Goal: Information Seeking & Learning: Learn about a topic

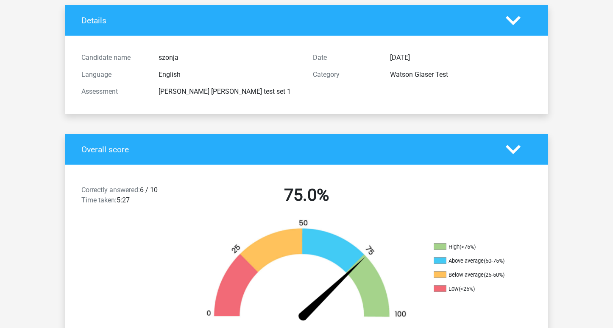
scroll to position [56, 0]
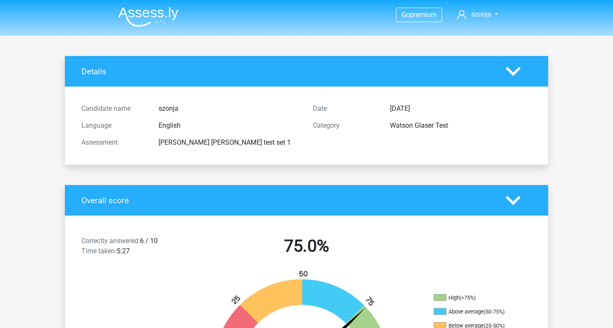
click at [300, 86] on div "Candidate name szonja Language English Assessment watson glaser test set 1 Date…" at bounding box center [306, 125] width 470 height 78
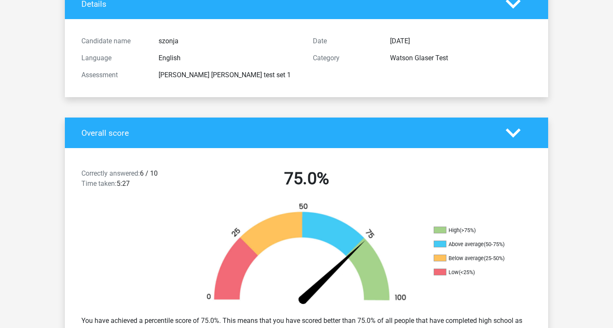
scroll to position [34, 0]
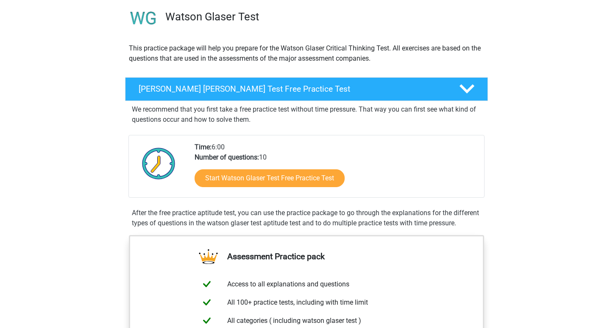
scroll to position [86, 0]
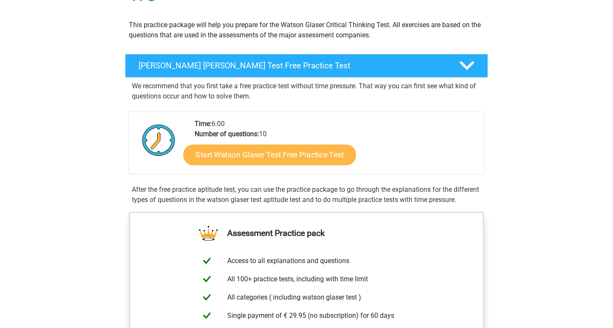
click at [300, 152] on link "Start Watson Glaser Test Free Practice Test" at bounding box center [270, 155] width 172 height 20
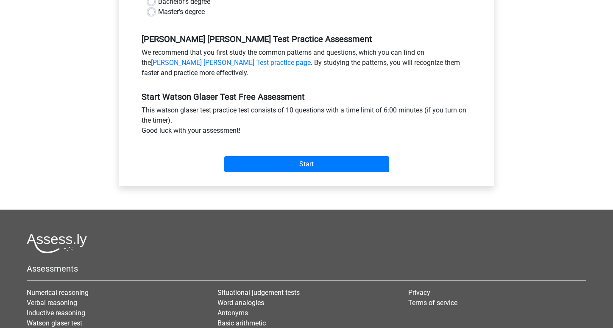
scroll to position [239, 0]
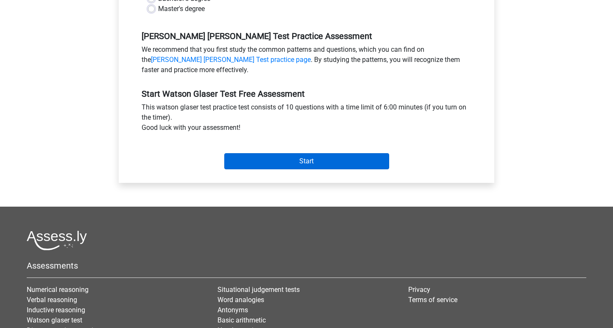
click at [296, 160] on input "Start" at bounding box center [306, 161] width 165 height 16
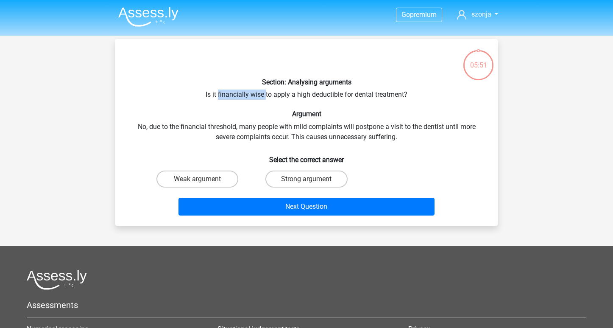
drag, startPoint x: 217, startPoint y: 96, endPoint x: 264, endPoint y: 94, distance: 47.1
click at [264, 95] on div "Section: Analysing arguments Is it financially wise to apply a high deductible …" at bounding box center [306, 132] width 375 height 173
click at [221, 177] on label "Weak argument" at bounding box center [197, 178] width 82 height 17
click at [203, 179] on input "Weak argument" at bounding box center [200, 182] width 6 height 6
radio input "true"
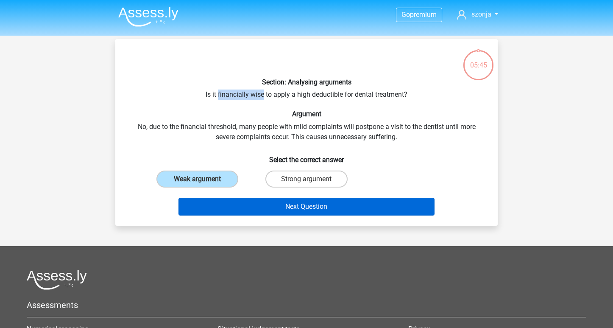
click at [224, 204] on button "Next Question" at bounding box center [306, 206] width 256 height 18
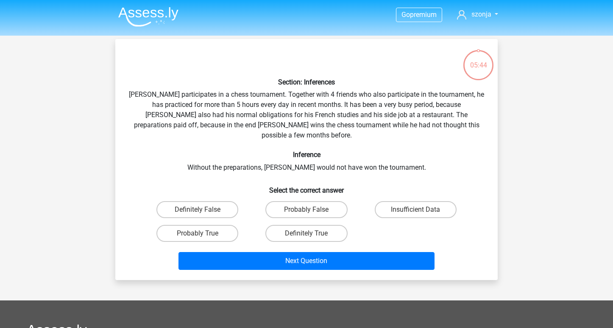
scroll to position [39, 0]
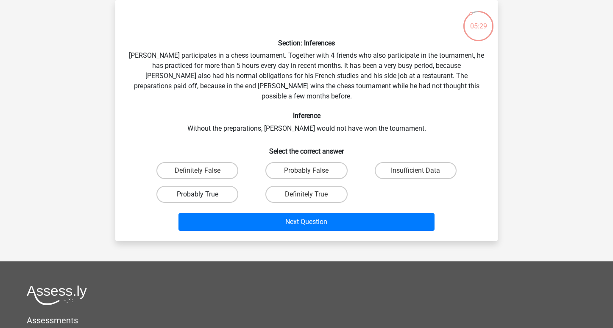
click at [216, 186] on label "Probably True" at bounding box center [197, 194] width 82 height 17
click at [203, 194] on input "Probably True" at bounding box center [200, 197] width 6 height 6
radio input "true"
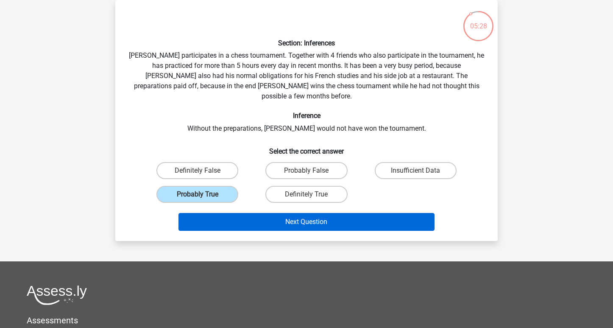
click at [219, 213] on button "Next Question" at bounding box center [306, 222] width 256 height 18
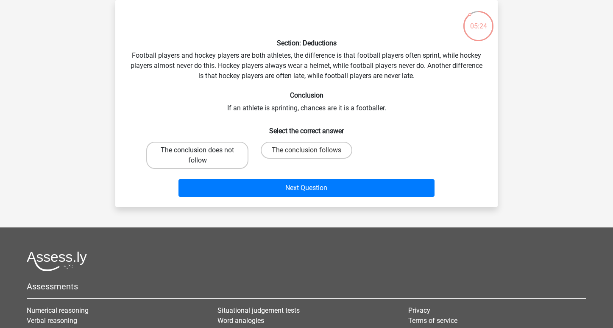
click at [225, 151] on label "The conclusion does not follow" at bounding box center [197, 155] width 102 height 27
click at [203, 151] on input "The conclusion does not follow" at bounding box center [200, 153] width 6 height 6
radio input "true"
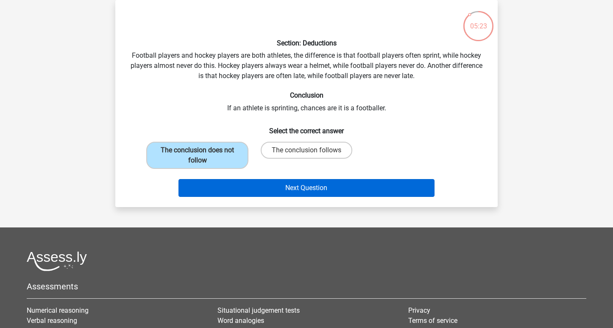
click at [225, 188] on button "Next Question" at bounding box center [306, 188] width 256 height 18
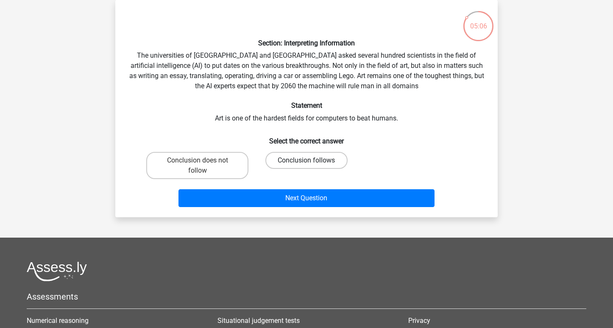
click at [275, 153] on label "Conclusion follows" at bounding box center [306, 160] width 82 height 17
click at [306, 160] on input "Conclusion follows" at bounding box center [309, 163] width 6 height 6
radio input "true"
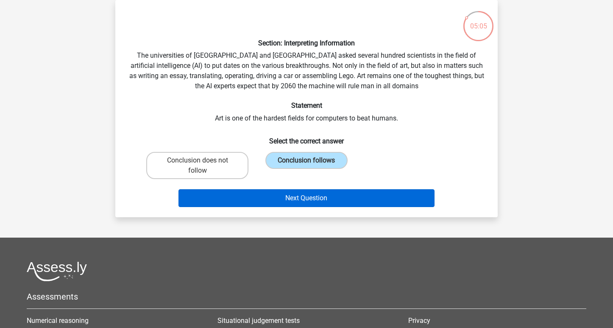
click at [268, 195] on button "Next Question" at bounding box center [306, 198] width 256 height 18
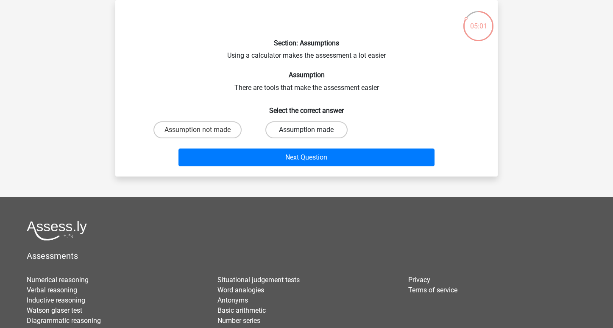
click at [281, 127] on label "Assumption made" at bounding box center [306, 129] width 82 height 17
click at [306, 130] on input "Assumption made" at bounding box center [309, 133] width 6 height 6
radio input "true"
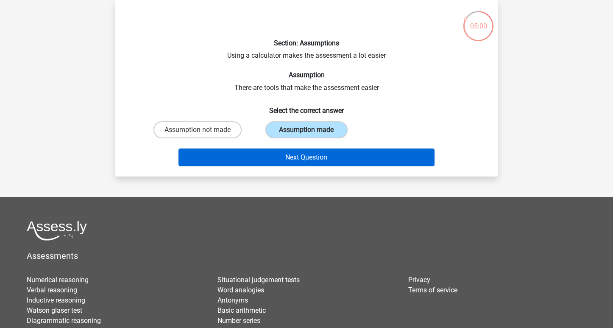
click at [279, 157] on button "Next Question" at bounding box center [306, 157] width 256 height 18
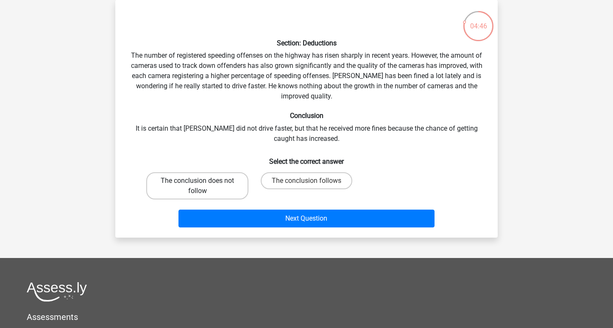
click at [232, 181] on label "The conclusion does not follow" at bounding box center [197, 185] width 102 height 27
click at [203, 181] on input "The conclusion does not follow" at bounding box center [200, 184] width 6 height 6
radio input "true"
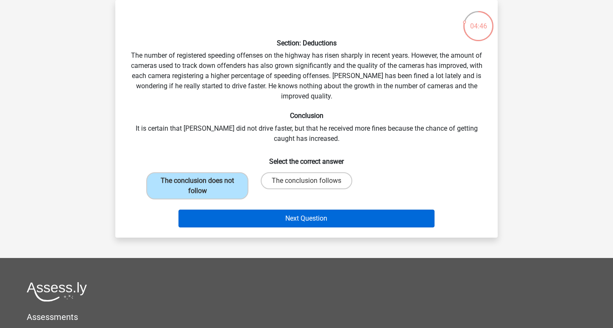
click at [230, 217] on button "Next Question" at bounding box center [306, 218] width 256 height 18
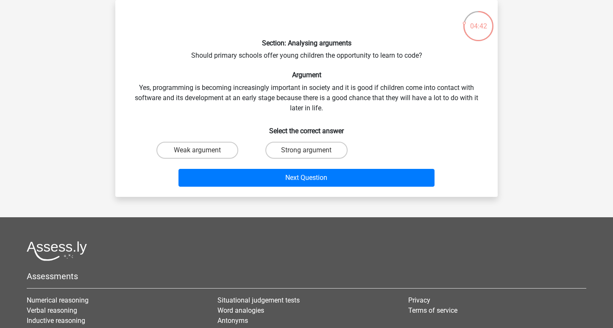
click at [280, 159] on div "Strong argument" at bounding box center [306, 150] width 109 height 24
click at [286, 151] on label "Strong argument" at bounding box center [306, 150] width 82 height 17
click at [306, 151] on input "Strong argument" at bounding box center [309, 153] width 6 height 6
radio input "true"
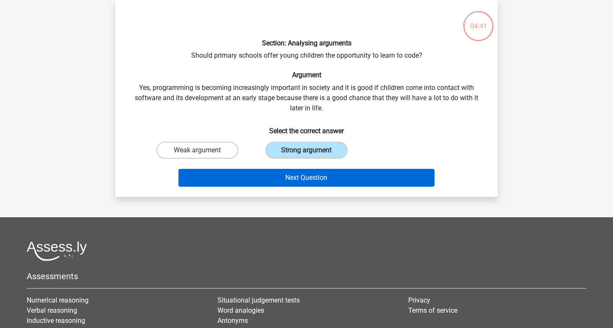
click at [283, 173] on button "Next Question" at bounding box center [306, 178] width 256 height 18
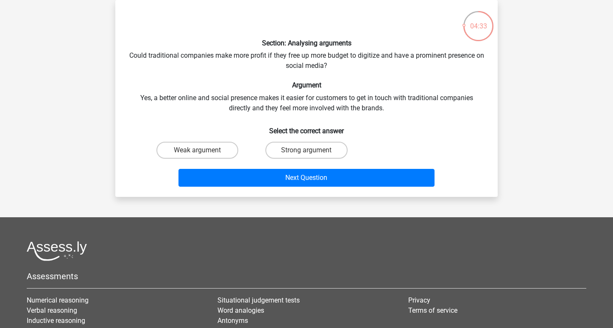
click at [260, 57] on div "Section: Analysing arguments Could traditional companies make more profit if th…" at bounding box center [306, 98] width 375 height 183
click at [211, 152] on label "Weak argument" at bounding box center [197, 150] width 82 height 17
click at [203, 152] on input "Weak argument" at bounding box center [200, 153] width 6 height 6
radio input "true"
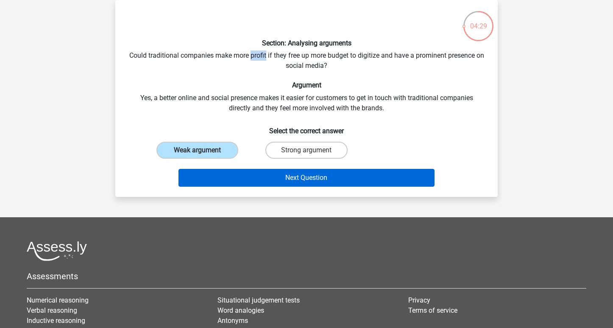
click at [211, 176] on button "Next Question" at bounding box center [306, 178] width 256 height 18
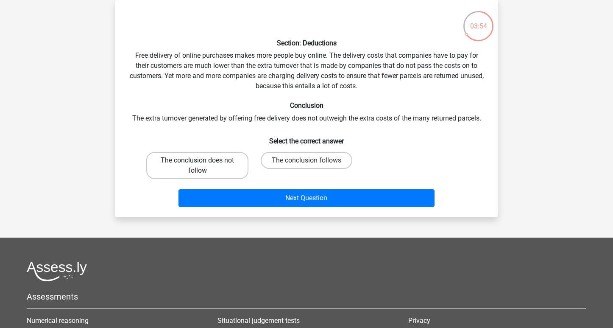
click at [237, 161] on label "The conclusion does not follow" at bounding box center [197, 165] width 102 height 27
click at [203, 161] on input "The conclusion does not follow" at bounding box center [200, 163] width 6 height 6
radio input "true"
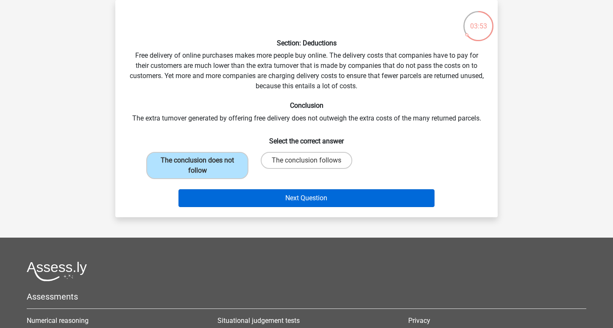
click at [237, 192] on button "Next Question" at bounding box center [306, 198] width 256 height 18
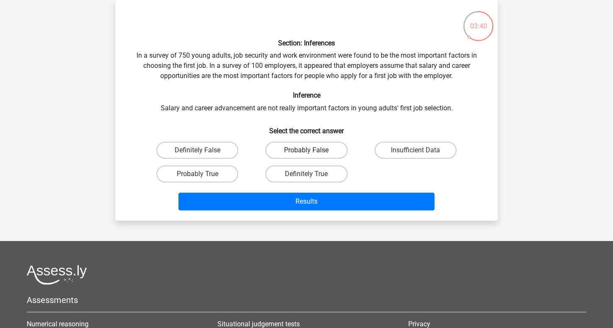
click at [303, 150] on label "Probably False" at bounding box center [306, 150] width 82 height 17
click at [306, 150] on input "Probably False" at bounding box center [309, 153] width 6 height 6
radio input "true"
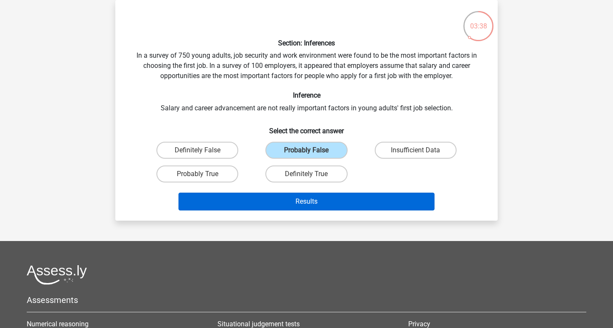
click at [292, 200] on button "Results" at bounding box center [306, 201] width 256 height 18
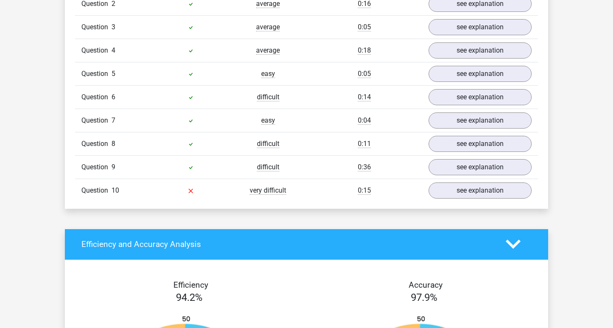
scroll to position [748, 0]
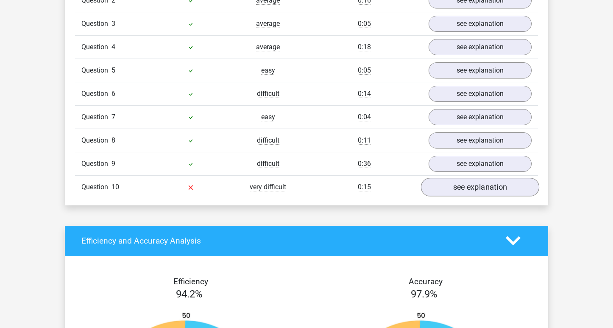
click at [439, 189] on link "see explanation" at bounding box center [480, 187] width 118 height 19
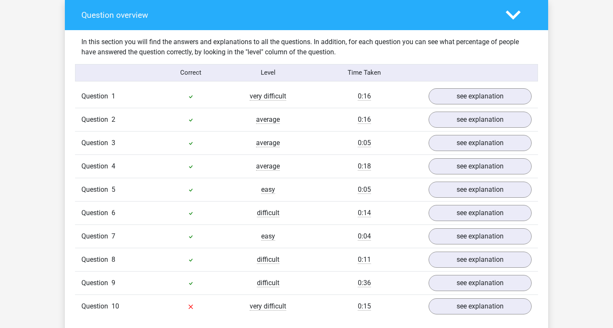
scroll to position [633, 0]
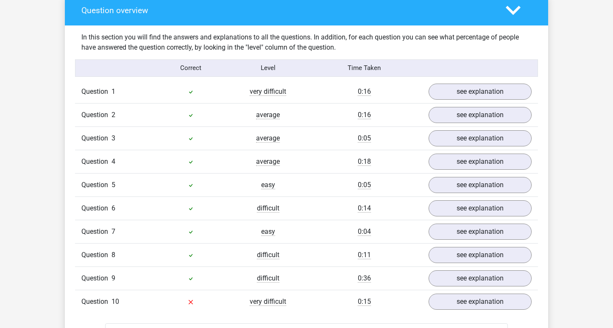
click at [152, 304] on div "Question 10" at bounding box center [113, 301] width 77 height 10
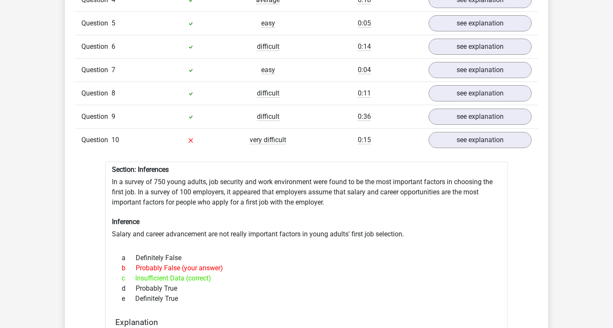
scroll to position [801, 0]
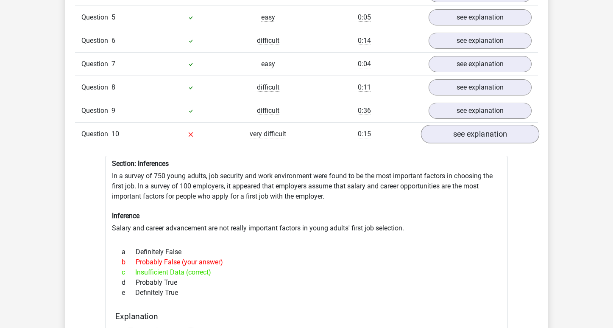
click at [512, 133] on link "see explanation" at bounding box center [480, 134] width 118 height 19
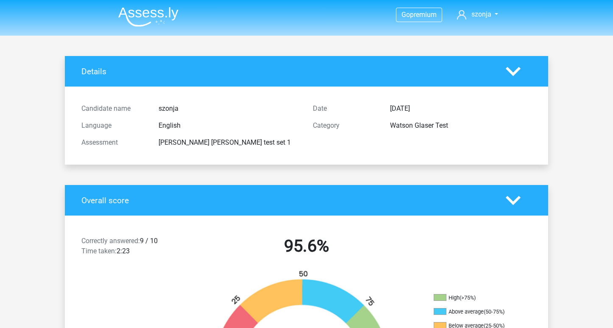
scroll to position [0, 0]
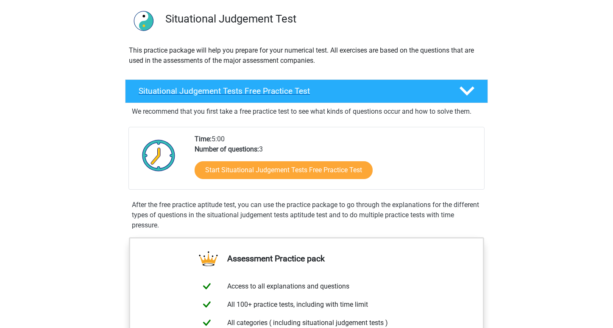
scroll to position [61, 0]
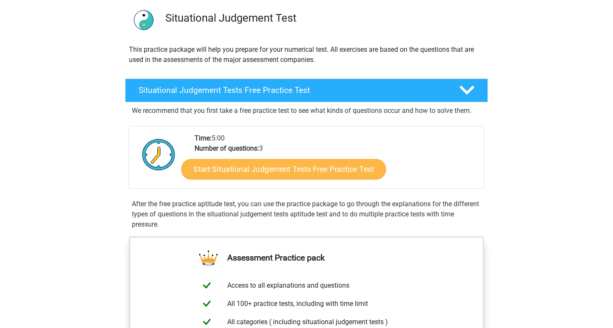
click at [332, 165] on link "Start Situational Judgement Tests Free Practice Test" at bounding box center [283, 169] width 205 height 20
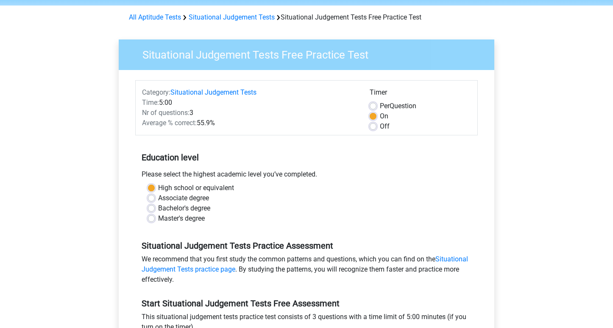
scroll to position [189, 0]
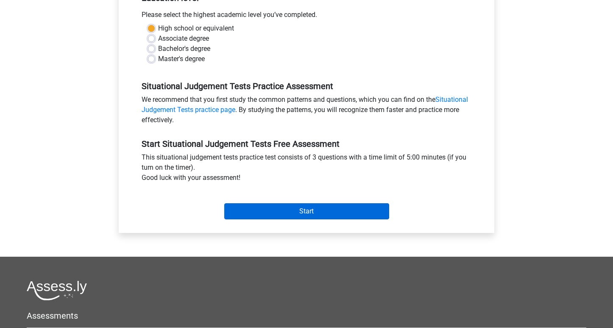
click at [315, 209] on input "Start" at bounding box center [306, 211] width 165 height 16
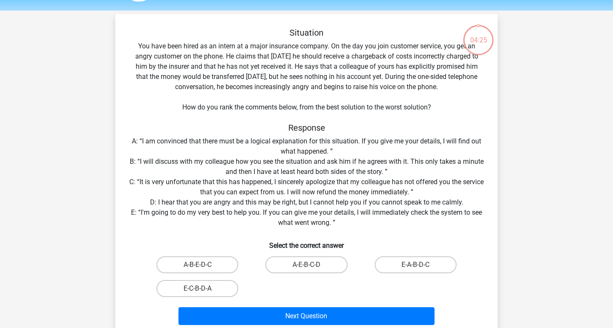
scroll to position [27, 0]
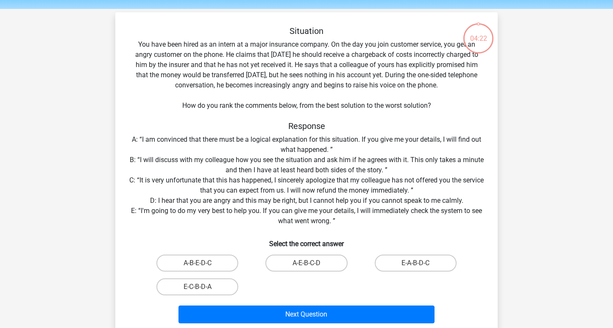
click at [272, 160] on div "Situation You have been hired as an intern at a major insurance company. On the…" at bounding box center [306, 176] width 375 height 300
click at [256, 183] on div "Situation You have been hired as an intern at a major insurance company. On the…" at bounding box center [306, 176] width 375 height 300
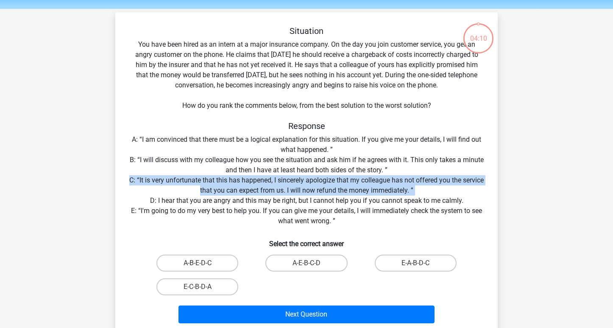
click at [247, 203] on div "Situation You have been hired as an intern at a major insurance company. On the…" at bounding box center [306, 176] width 375 height 300
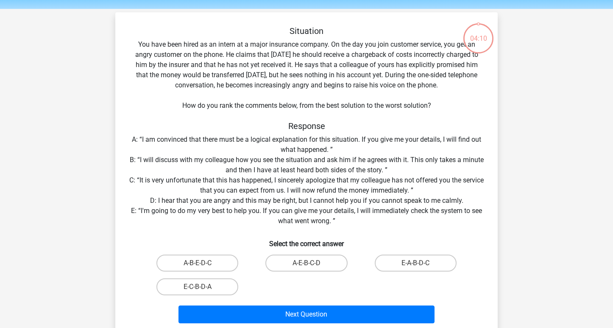
click at [247, 203] on div "Situation You have been hired as an intern at a major insurance company. On the…" at bounding box center [306, 176] width 375 height 300
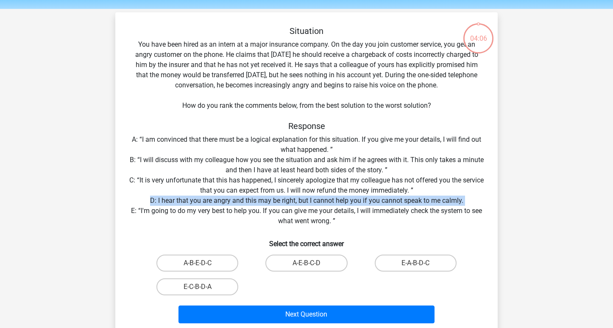
click at [244, 211] on div "Situation You have been hired as an intern at a major insurance company. On the…" at bounding box center [306, 176] width 375 height 300
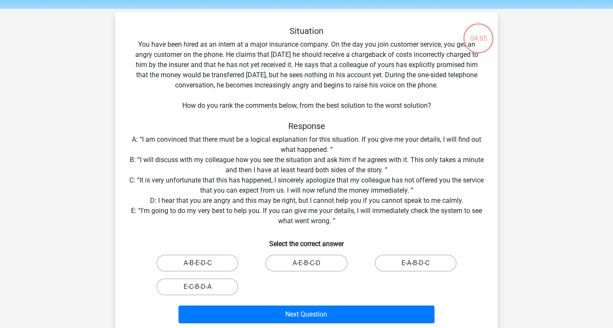
click at [244, 211] on div "Situation You have been hired as an intern at a major insurance company. On the…" at bounding box center [306, 176] width 375 height 300
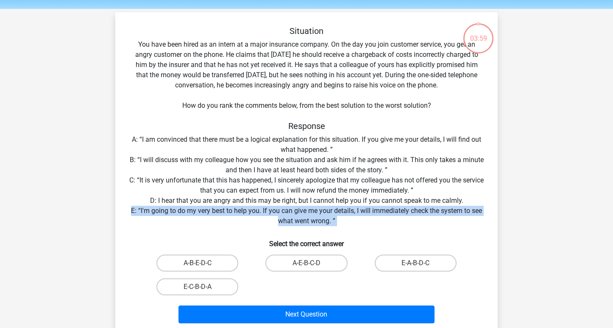
click at [257, 164] on div "Situation You have been hired as an intern at a major insurance company. On the…" at bounding box center [306, 176] width 375 height 300
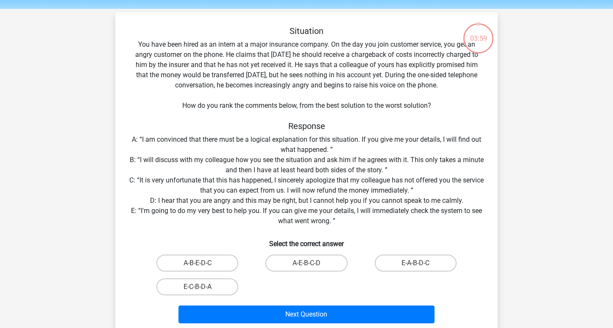
click at [257, 164] on div "Situation You have been hired as an intern at a major insurance company. On the…" at bounding box center [306, 176] width 375 height 300
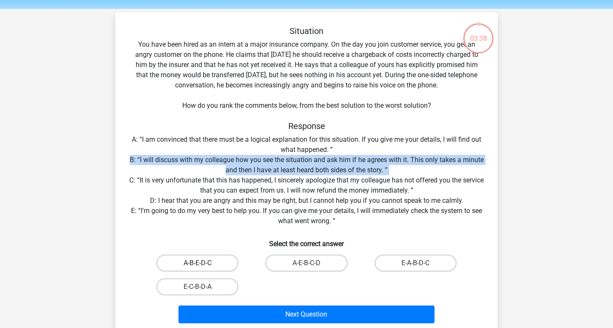
click at [195, 262] on label "A-B-E-D-C" at bounding box center [197, 262] width 82 height 17
click at [197, 263] on input "A-B-E-D-C" at bounding box center [200, 266] width 6 height 6
radio input "true"
click at [285, 257] on label "A-E-B-C-D" at bounding box center [306, 262] width 82 height 17
click at [306, 263] on input "A-E-B-C-D" at bounding box center [309, 266] width 6 height 6
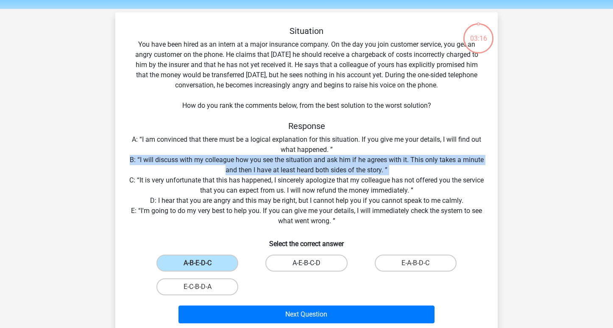
radio input "true"
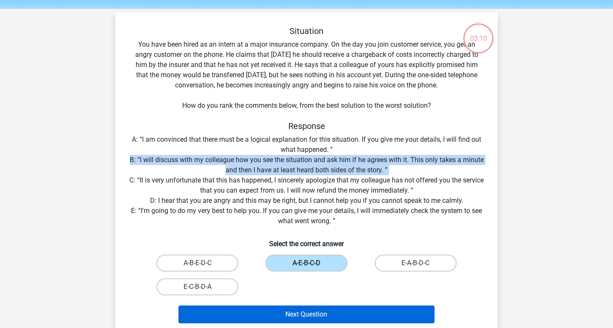
click at [314, 313] on button "Next Question" at bounding box center [306, 314] width 256 height 18
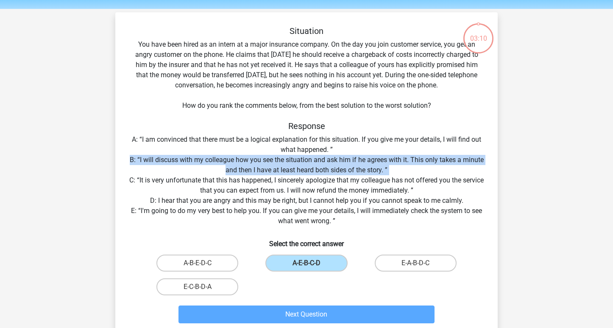
scroll to position [39, 0]
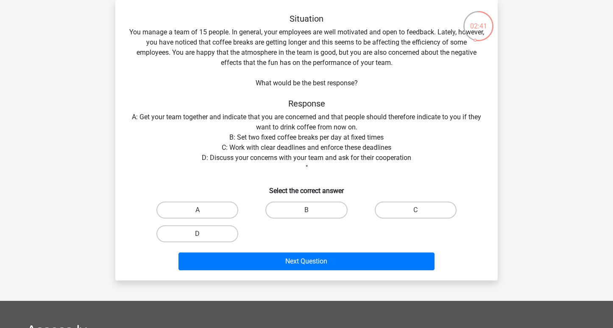
click at [294, 146] on div "Situation You manage a team of 15 people. In general, your employees are well m…" at bounding box center [306, 144] width 375 height 260
click at [291, 158] on div "Situation You manage a team of 15 people. In general, your employees are well m…" at bounding box center [306, 144] width 375 height 260
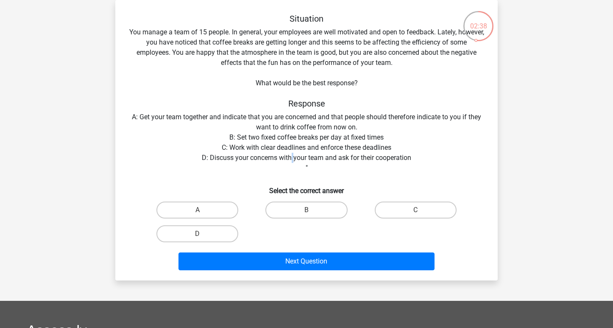
click at [291, 158] on div "Situation You manage a team of 15 people. In general, your employees are well m…" at bounding box center [306, 144] width 375 height 260
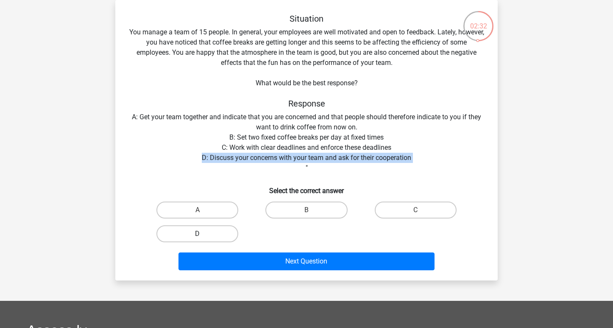
click at [223, 233] on label "D" at bounding box center [197, 233] width 82 height 17
click at [203, 234] on input "D" at bounding box center [200, 237] width 6 height 6
radio input "true"
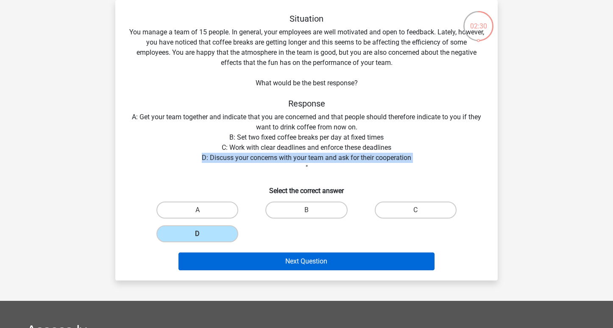
click at [221, 260] on button "Next Question" at bounding box center [306, 261] width 256 height 18
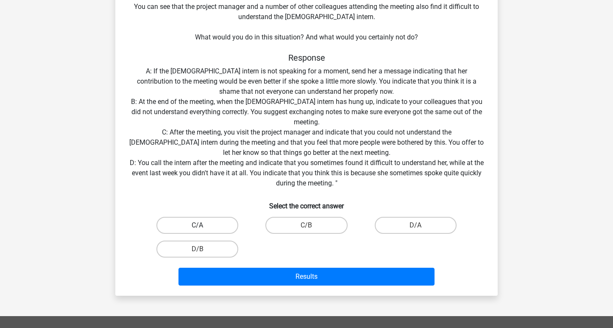
scroll to position [127, 0]
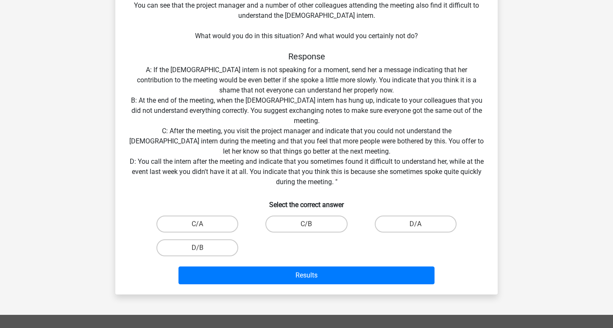
click at [300, 168] on div "Situation You work at the headquarters of a major retailer and your team includ…" at bounding box center [306, 106] width 375 height 361
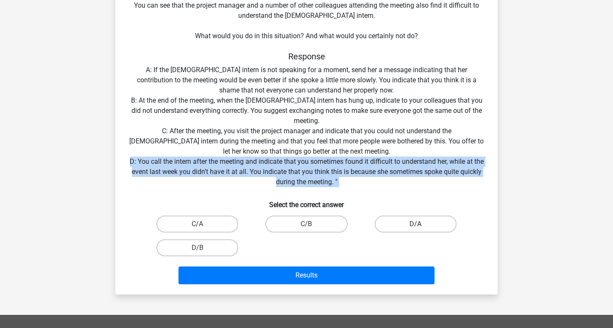
click at [401, 219] on label "D/A" at bounding box center [416, 223] width 82 height 17
click at [415, 224] on input "D/A" at bounding box center [418, 227] width 6 height 6
radio input "true"
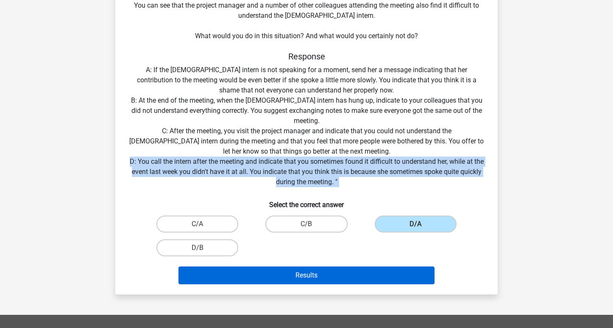
click at [366, 278] on button "Results" at bounding box center [306, 275] width 256 height 18
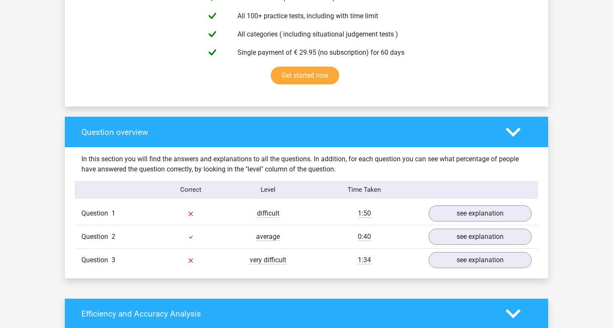
scroll to position [512, 0]
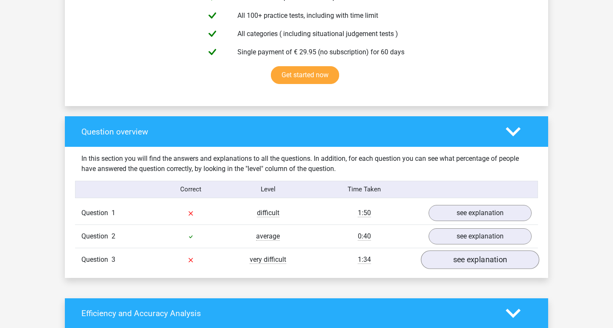
click at [454, 257] on link "see explanation" at bounding box center [480, 259] width 118 height 19
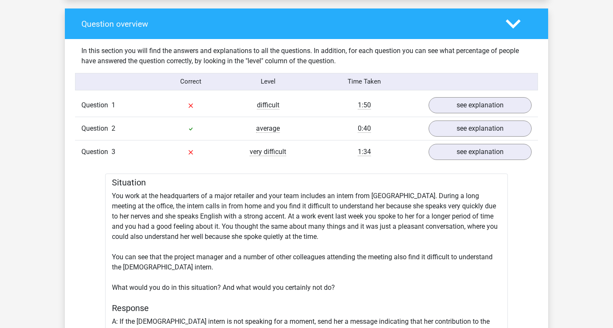
scroll to position [607, 0]
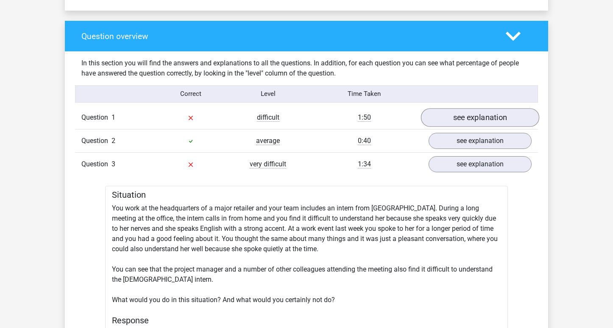
click at [477, 110] on link "see explanation" at bounding box center [480, 117] width 118 height 19
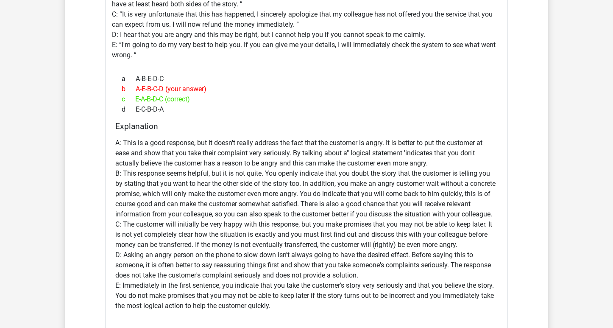
scroll to position [892, 0]
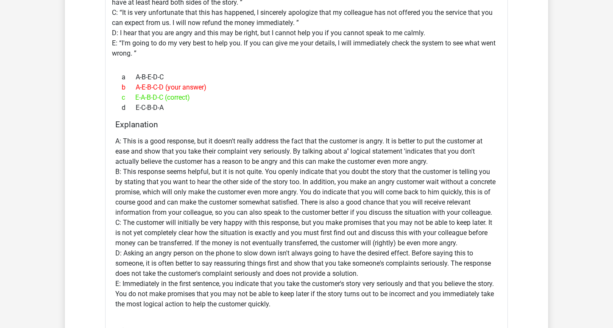
click at [360, 157] on p "A: This is a good response, but it doesn't really address the fact that the cus…" at bounding box center [306, 222] width 382 height 173
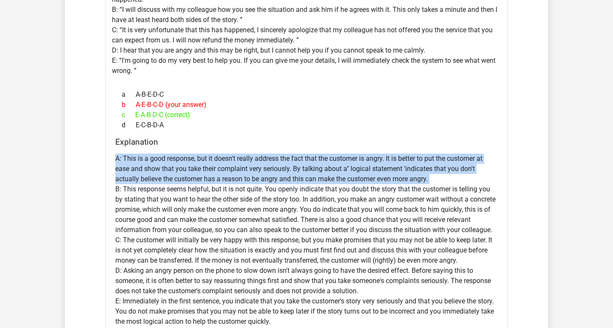
scroll to position [874, 0]
click at [281, 316] on p "A: This is a good response, but it doesn't really address the fact that the cus…" at bounding box center [306, 239] width 382 height 173
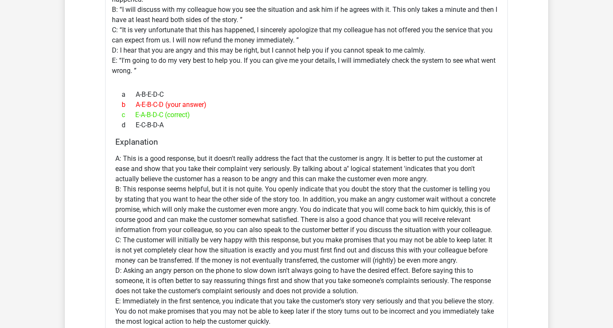
click at [281, 316] on p "A: This is a good response, but it doesn't really address the fact that the cus…" at bounding box center [306, 239] width 382 height 173
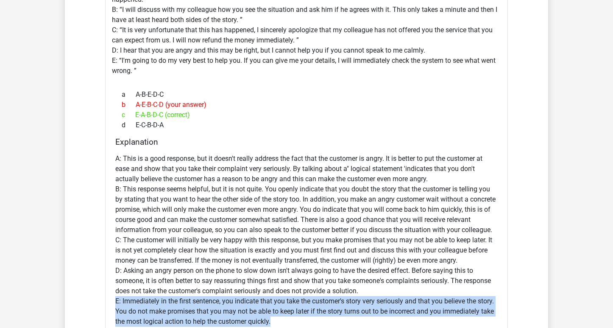
click at [287, 227] on p "A: This is a good response, but it doesn't really address the fact that the cus…" at bounding box center [306, 239] width 382 height 173
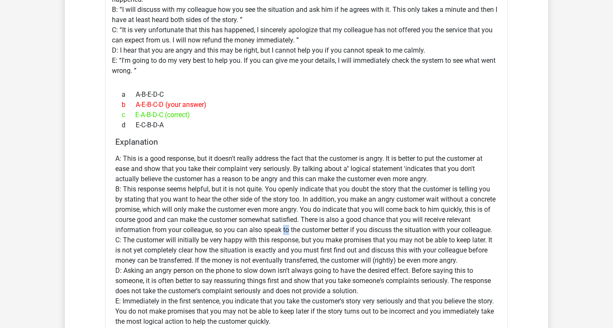
click at [287, 227] on p "A: This is a good response, but it doesn't really address the fact that the cus…" at bounding box center [306, 239] width 382 height 173
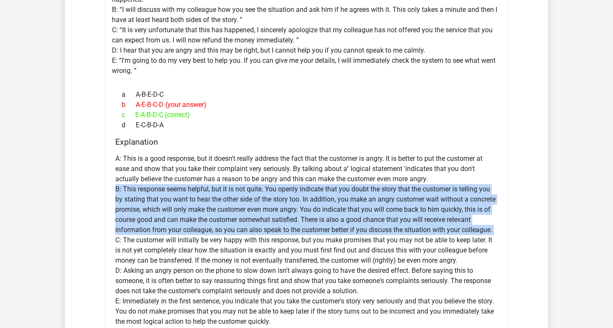
click at [273, 248] on p "A: This is a good response, but it doesn't really address the fact that the cus…" at bounding box center [306, 239] width 382 height 173
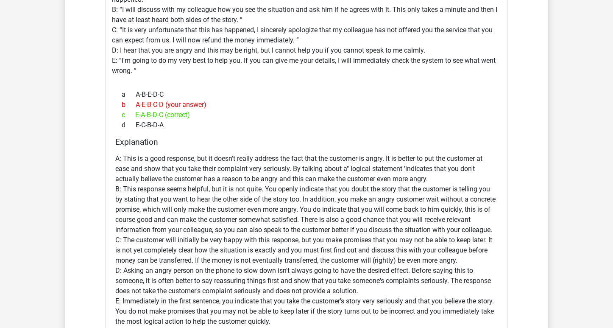
click at [273, 248] on p "A: This is a good response, but it doesn't really address the fact that the cus…" at bounding box center [306, 239] width 382 height 173
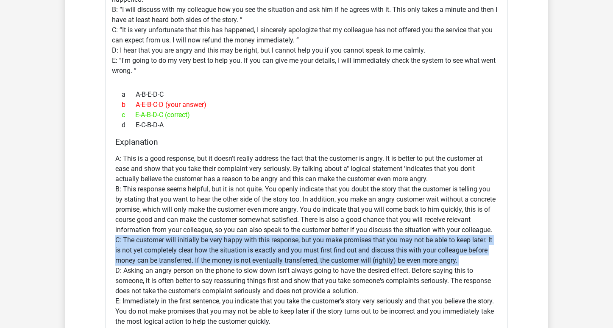
click at [261, 269] on p "A: This is a good response, but it doesn't really address the fact that the cus…" at bounding box center [306, 239] width 382 height 173
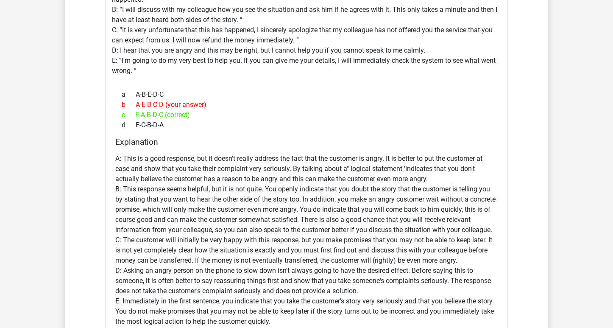
click at [261, 269] on p "A: This is a good response, but it doesn't really address the fact that the cus…" at bounding box center [306, 239] width 382 height 173
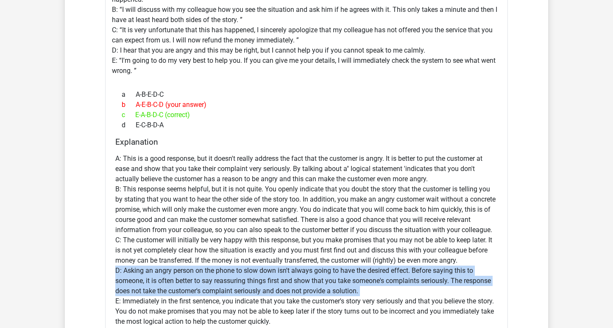
click at [261, 269] on p "A: This is a good response, but it doesn't really address the fact that the cus…" at bounding box center [306, 239] width 382 height 173
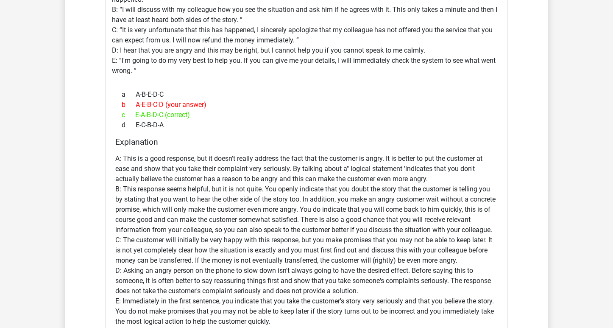
click at [261, 269] on p "A: This is a good response, but it doesn't really address the fact that the cus…" at bounding box center [306, 239] width 382 height 173
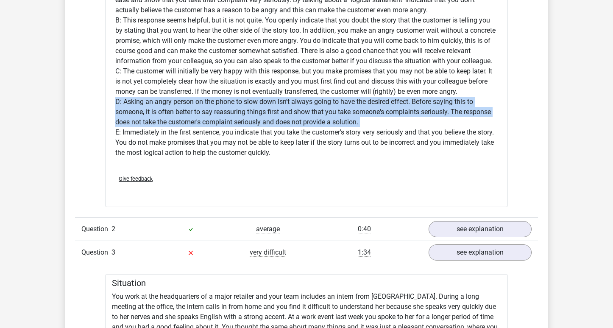
scroll to position [1077, 0]
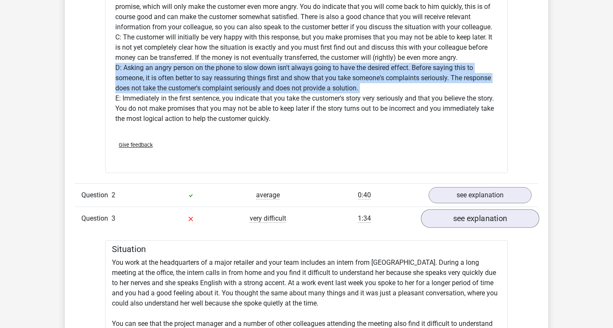
click at [463, 217] on link "see explanation" at bounding box center [480, 218] width 118 height 19
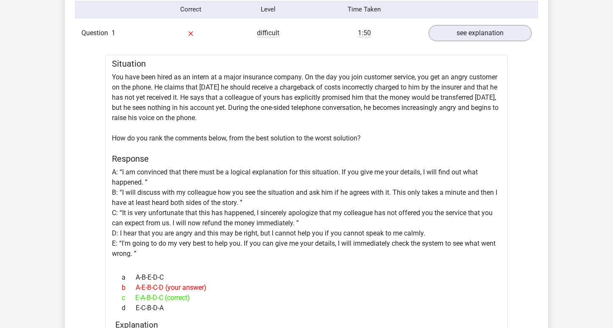
scroll to position [674, 0]
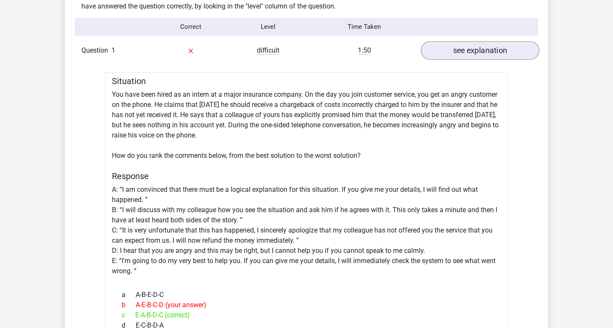
click at [503, 46] on link "see explanation" at bounding box center [480, 50] width 118 height 19
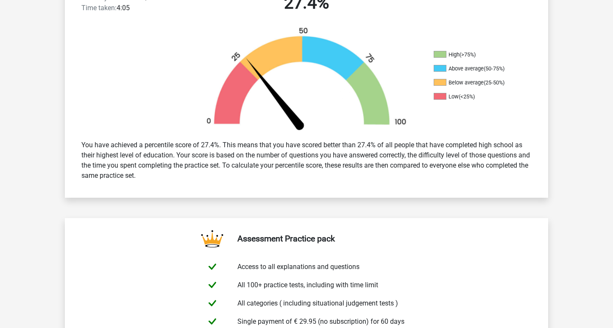
scroll to position [239, 0]
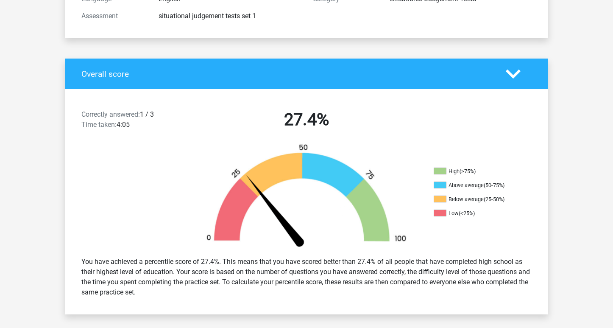
scroll to position [215, 0]
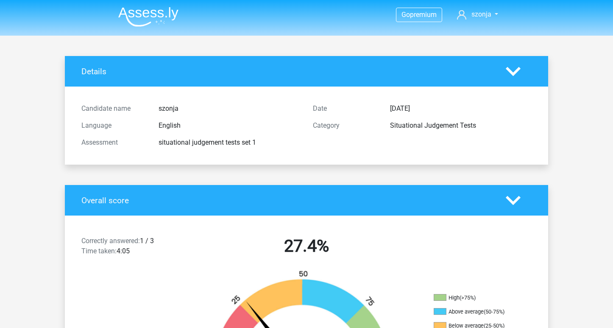
scroll to position [215, 0]
